Goal: Task Accomplishment & Management: Manage account settings

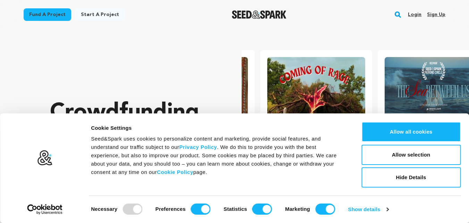
scroll to position [0, 123]
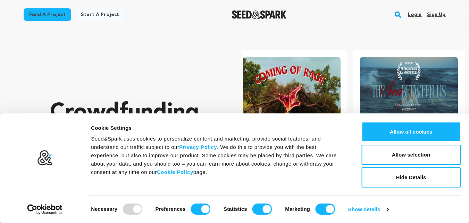
click at [430, 16] on link "Sign up" at bounding box center [436, 14] width 18 height 11
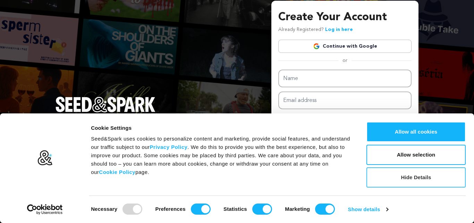
click at [422, 182] on button "Hide Details" at bounding box center [416, 177] width 99 height 20
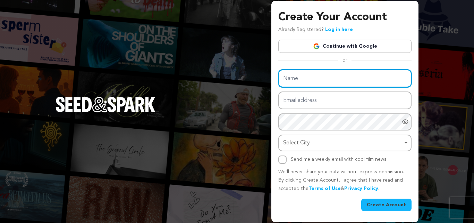
click at [302, 78] on input "Name" at bounding box center [344, 78] width 133 height 18
click at [301, 81] on input "Name" at bounding box center [344, 78] width 133 height 18
type input "devrajniwas"
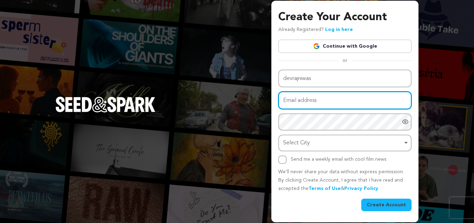
click at [300, 100] on input "Email address" at bounding box center [344, 100] width 133 height 18
type input "[EMAIL_ADDRESS][DOMAIN_NAME]"
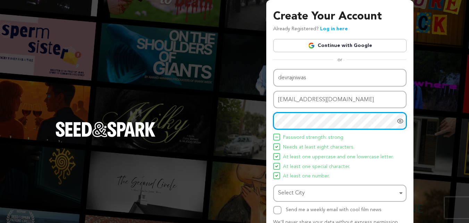
click at [300, 193] on div "Select City Remove item" at bounding box center [337, 193] width 119 height 10
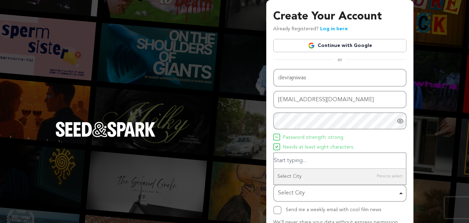
scroll to position [49, 0]
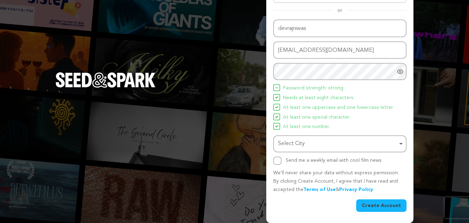
click at [298, 149] on div "Select City Remove item" at bounding box center [340, 143] width 126 height 13
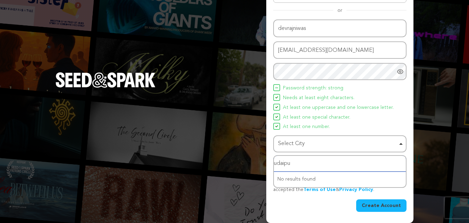
type input "udaipur"
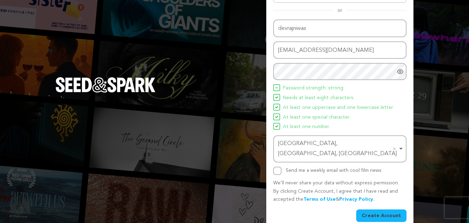
click at [373, 209] on button "Create Account" at bounding box center [381, 215] width 50 height 12
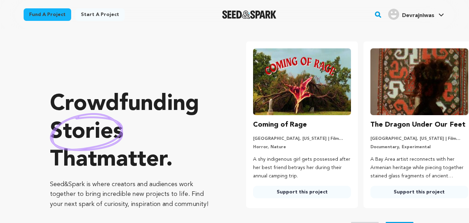
scroll to position [0, 123]
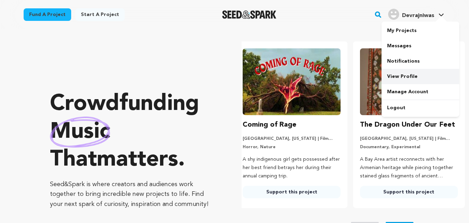
click at [390, 75] on link "View Profile" at bounding box center [421, 76] width 78 height 15
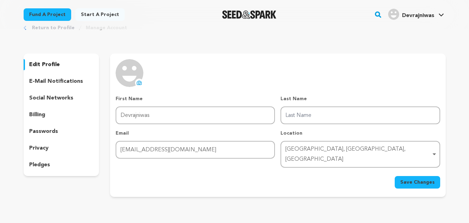
scroll to position [16, 0]
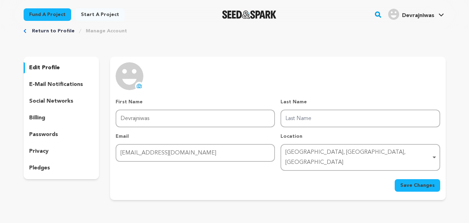
click at [50, 66] on p "edit profile" at bounding box center [44, 68] width 31 height 8
click at [89, 32] on link "Manage Account" at bounding box center [106, 30] width 41 height 7
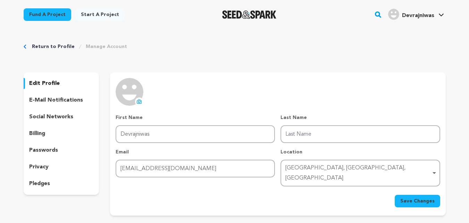
click at [96, 46] on link "Manage Account" at bounding box center [106, 46] width 41 height 7
click at [427, 197] on span "Save Changes" at bounding box center [417, 200] width 34 height 7
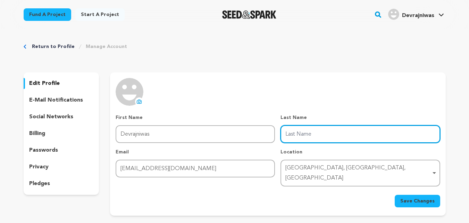
click at [328, 138] on input "Last Name" at bounding box center [360, 134] width 159 height 18
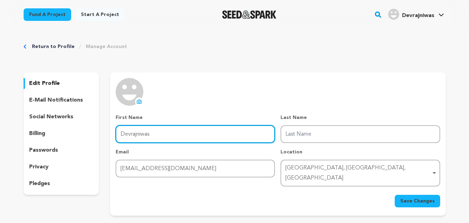
drag, startPoint x: 136, startPoint y: 134, endPoint x: 153, endPoint y: 134, distance: 17.4
click at [153, 134] on input "Devrajniwas" at bounding box center [195, 134] width 159 height 18
drag, startPoint x: 136, startPoint y: 134, endPoint x: 150, endPoint y: 135, distance: 13.9
click at [150, 135] on input "Devrajniwas" at bounding box center [195, 134] width 159 height 18
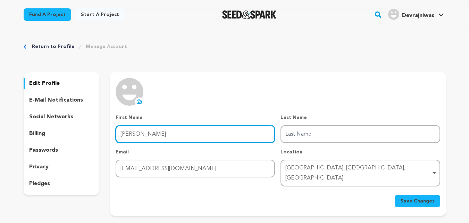
type input "[PERSON_NAME]"
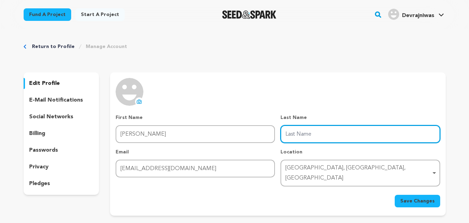
click at [308, 130] on input "Last Name" at bounding box center [360, 134] width 159 height 18
paste input "niwas"
type input "niwas"
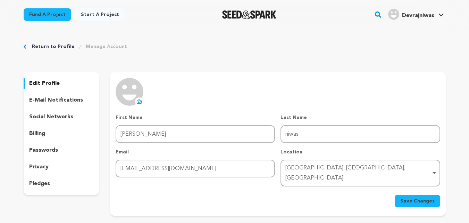
click at [424, 197] on span "Save Changes" at bounding box center [417, 200] width 34 height 7
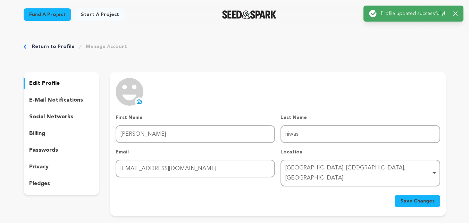
click at [139, 102] on icon at bounding box center [139, 102] width 6 height 6
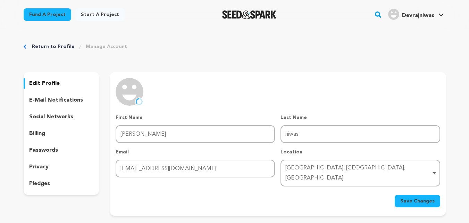
click at [404, 197] on span "Save Changes" at bounding box center [417, 200] width 34 height 7
click at [423, 197] on button "Save Changes" at bounding box center [417, 200] width 45 height 12
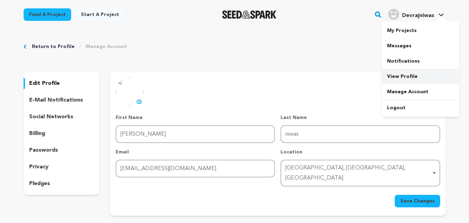
click at [403, 75] on link "View Profile" at bounding box center [421, 76] width 78 height 15
